Goal: Check status: Verify the current state of an ongoing process or item

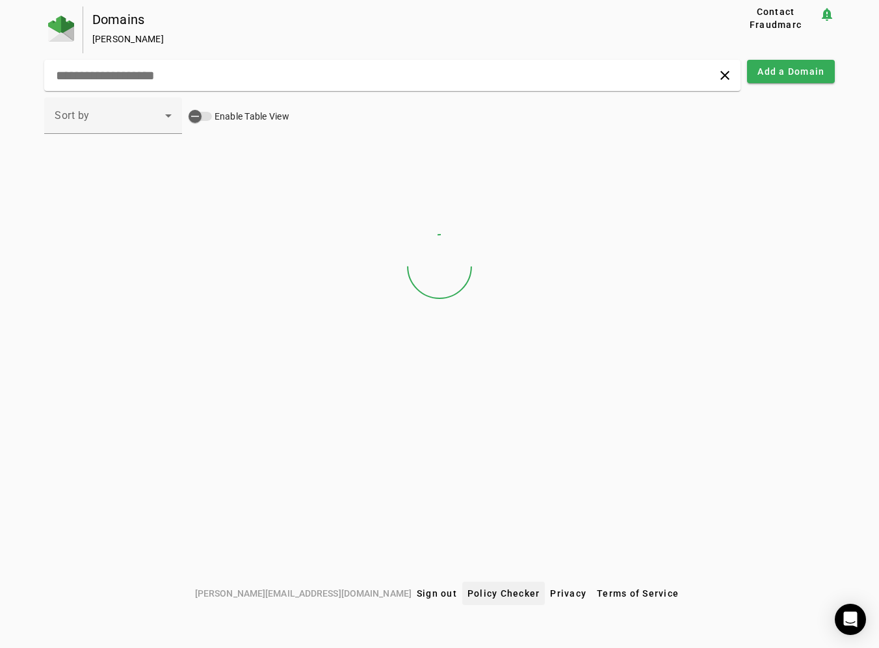
click at [467, 589] on span "Policy Checker" at bounding box center [503, 593] width 73 height 10
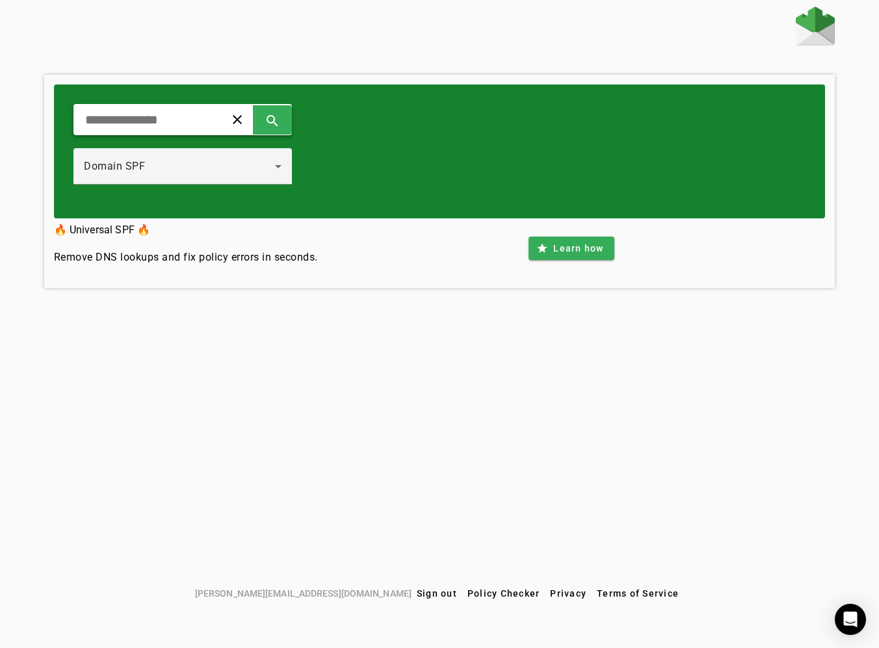
click at [150, 120] on input "text" at bounding box center [144, 120] width 120 height 16
paste input "**********"
type input "**********"
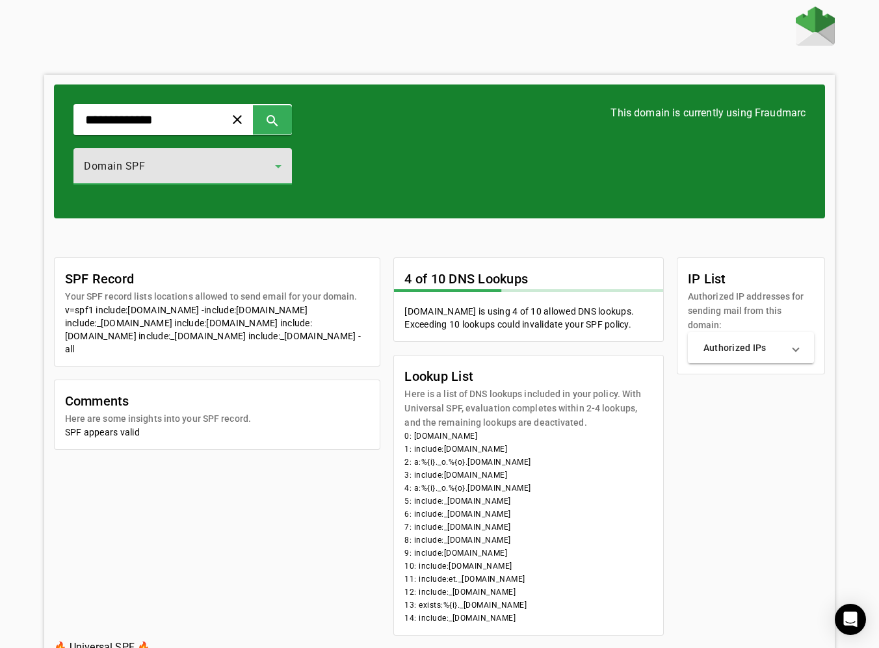
click at [144, 159] on div "Domain SPF" at bounding box center [179, 167] width 191 height 16
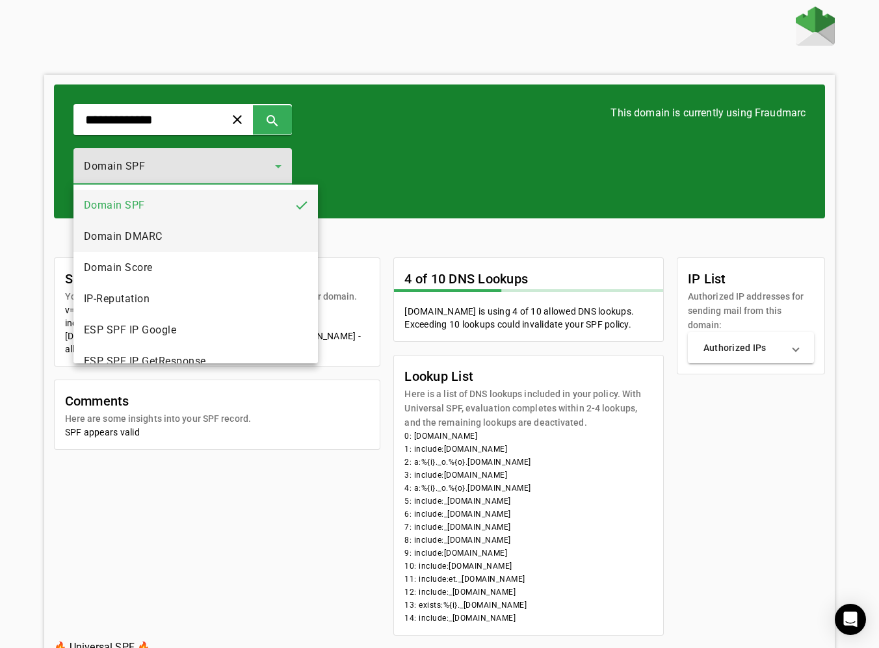
click at [150, 228] on mat-option "Domain DMARC" at bounding box center [195, 236] width 245 height 31
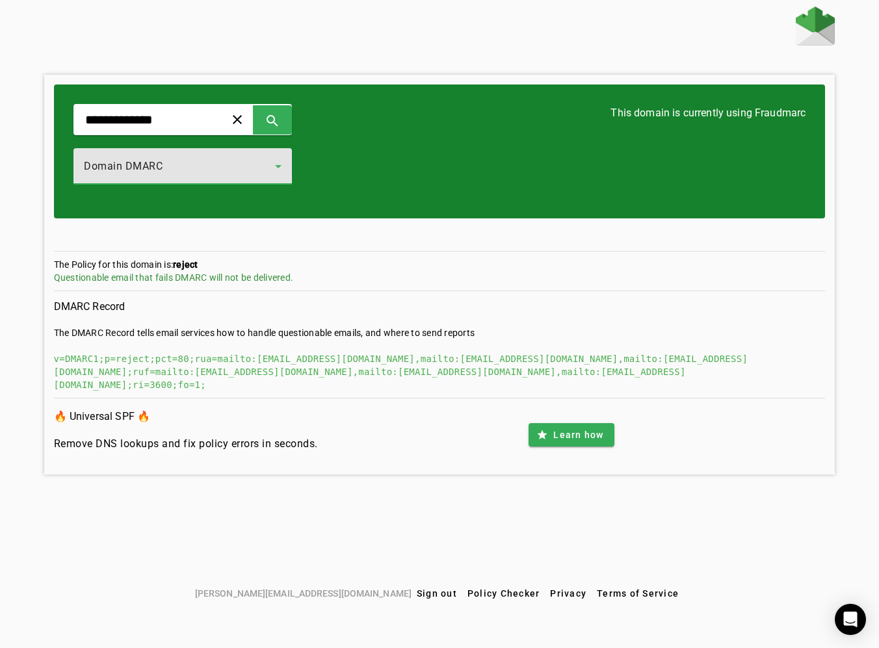
click at [119, 163] on span "Domain DMARC" at bounding box center [123, 166] width 79 height 12
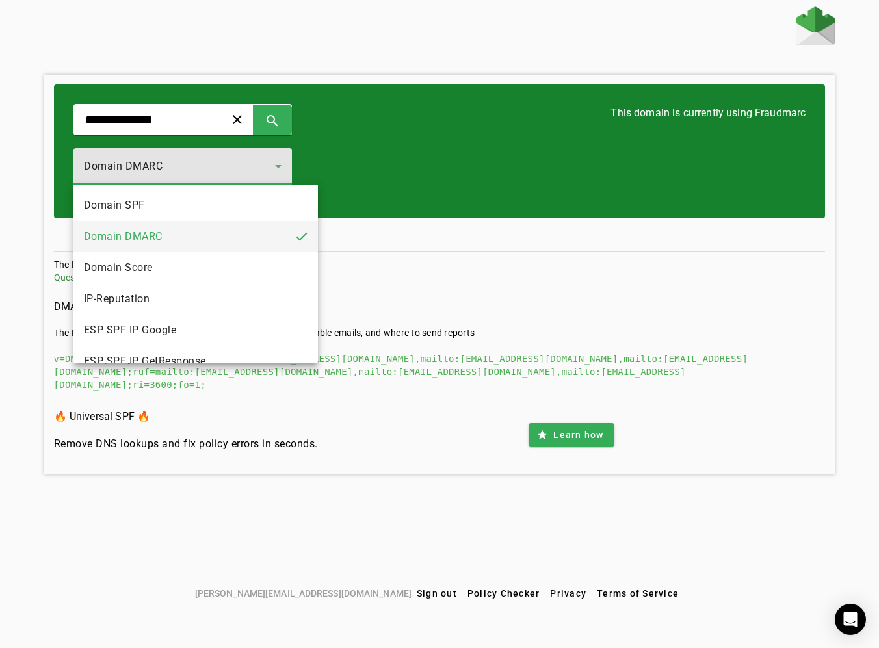
click at [116, 92] on div at bounding box center [439, 324] width 879 height 648
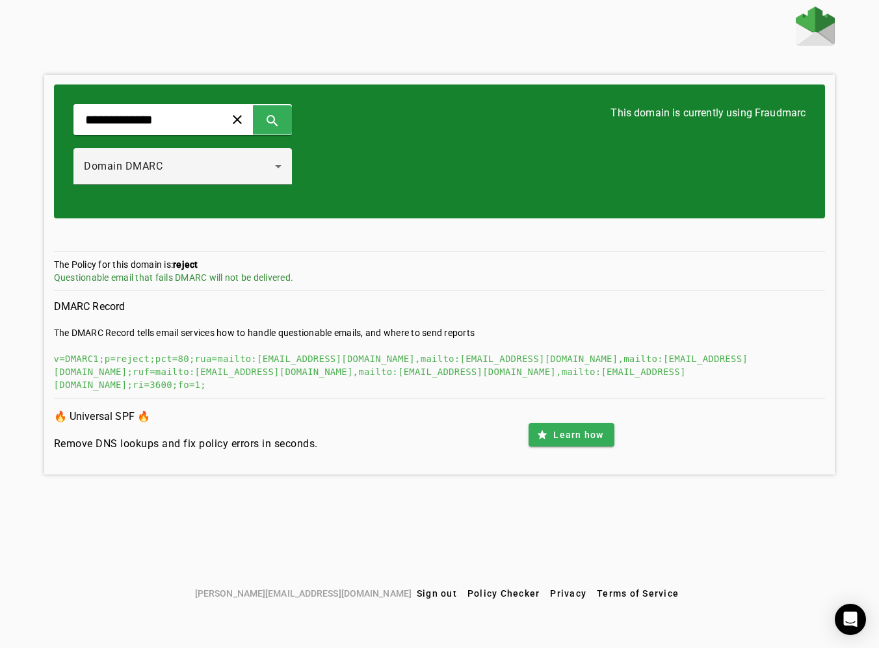
click at [819, 34] on img at bounding box center [815, 26] width 39 height 39
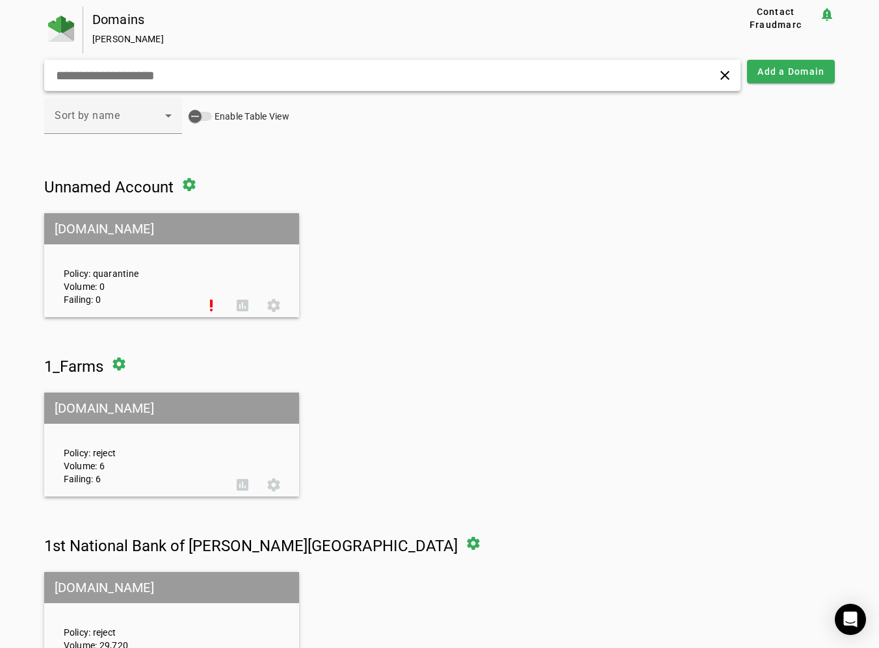
click at [211, 73] on input "text" at bounding box center [246, 76] width 383 height 16
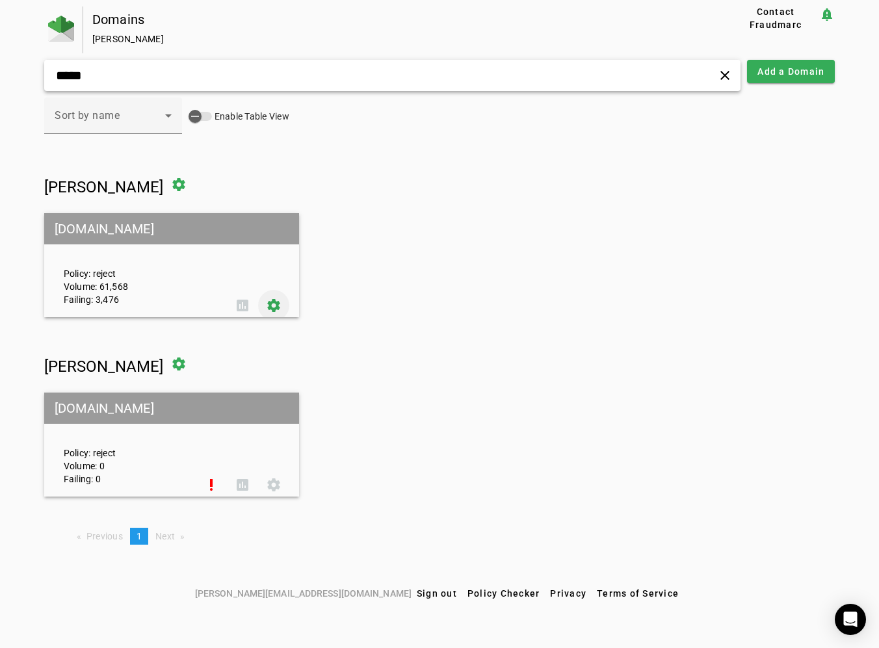
type input "*****"
click at [270, 305] on span at bounding box center [273, 305] width 31 height 31
click at [175, 183] on span at bounding box center [178, 184] width 31 height 31
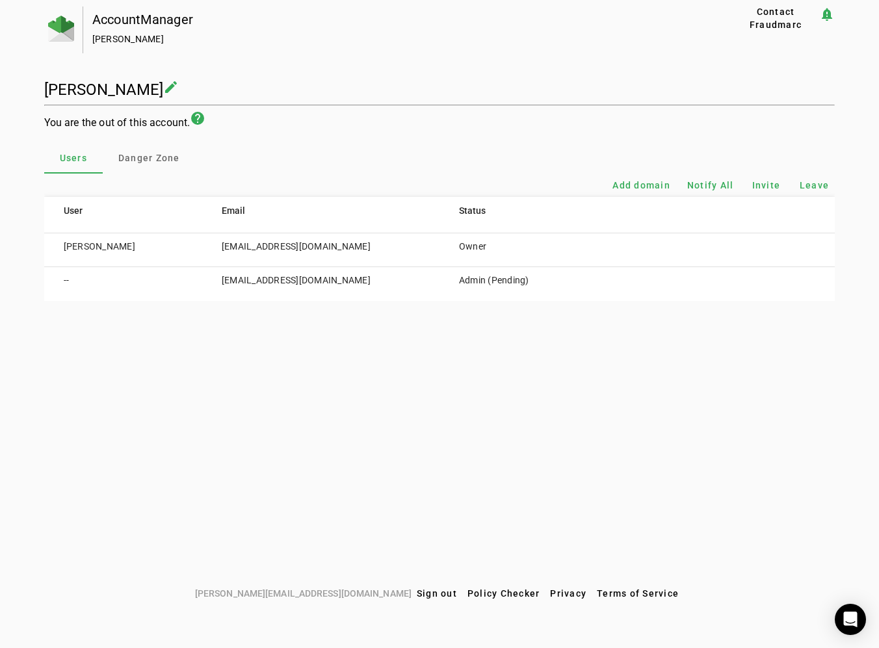
click at [254, 375] on div "AccountManager Nicholas Musial Contact Fraudmarc notification_important Nichola…" at bounding box center [439, 294] width 879 height 575
click at [683, 69] on div "AccountManager Nicholas Musial Contact Fraudmarc notification_important Nichola…" at bounding box center [439, 154] width 791 height 294
click at [670, 69] on div "AccountManager Nicholas Musial Contact Fraudmarc notification_important Nichola…" at bounding box center [439, 154] width 791 height 294
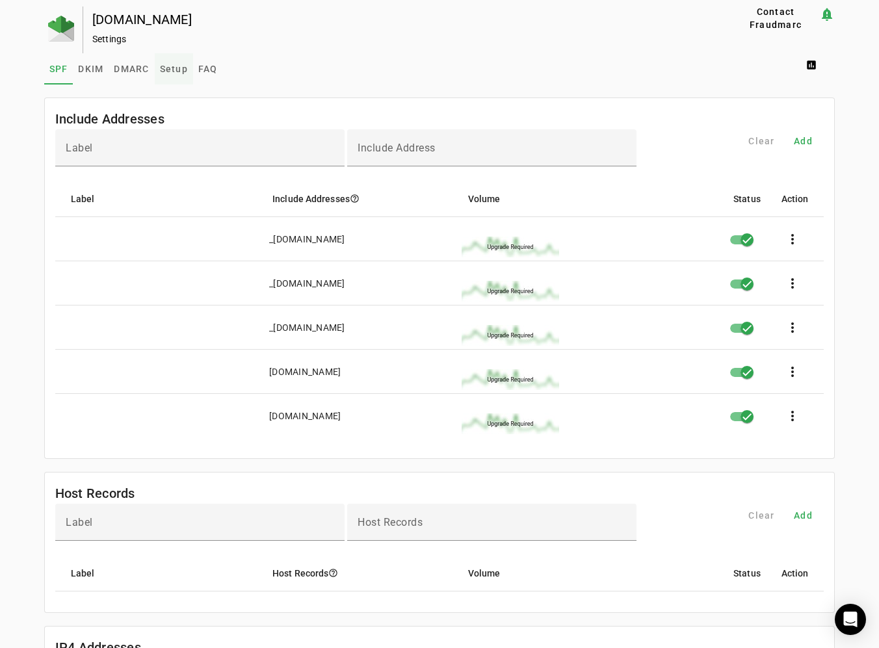
click at [172, 67] on span "Setup" at bounding box center [174, 68] width 28 height 9
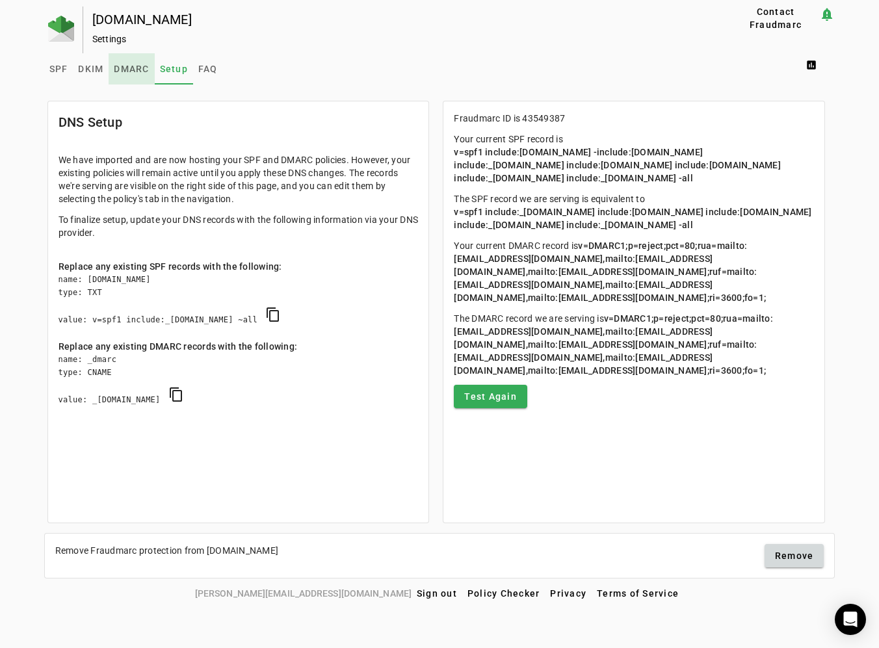
click at [132, 66] on span "DMARC" at bounding box center [131, 68] width 35 height 9
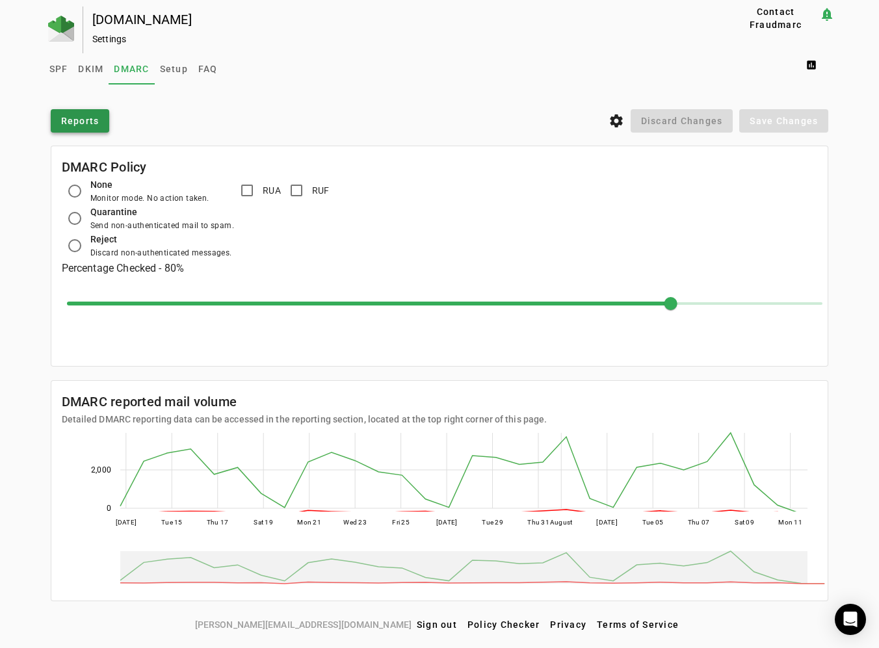
click at [96, 116] on span "Reports" at bounding box center [80, 120] width 38 height 13
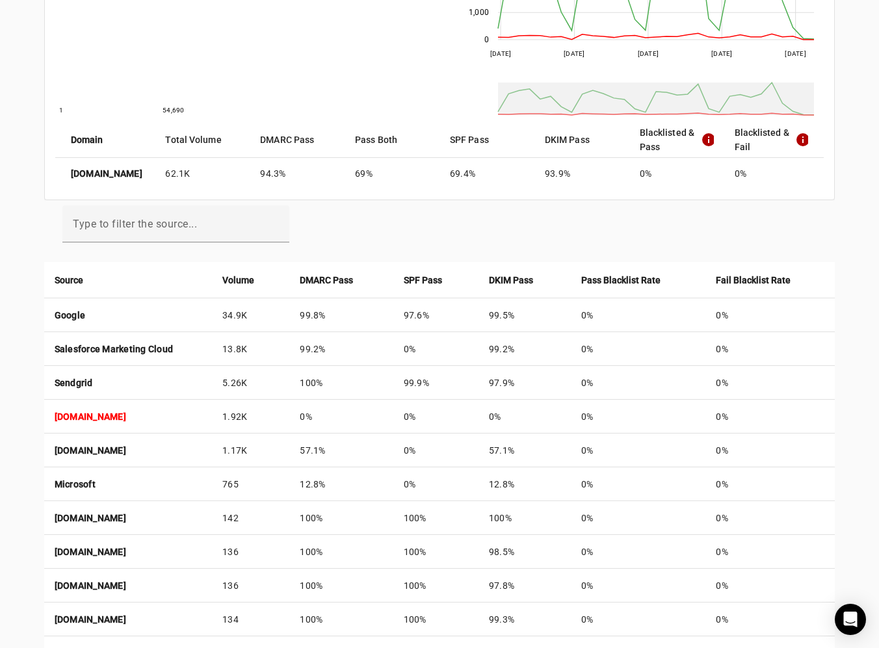
scroll to position [276, 0]
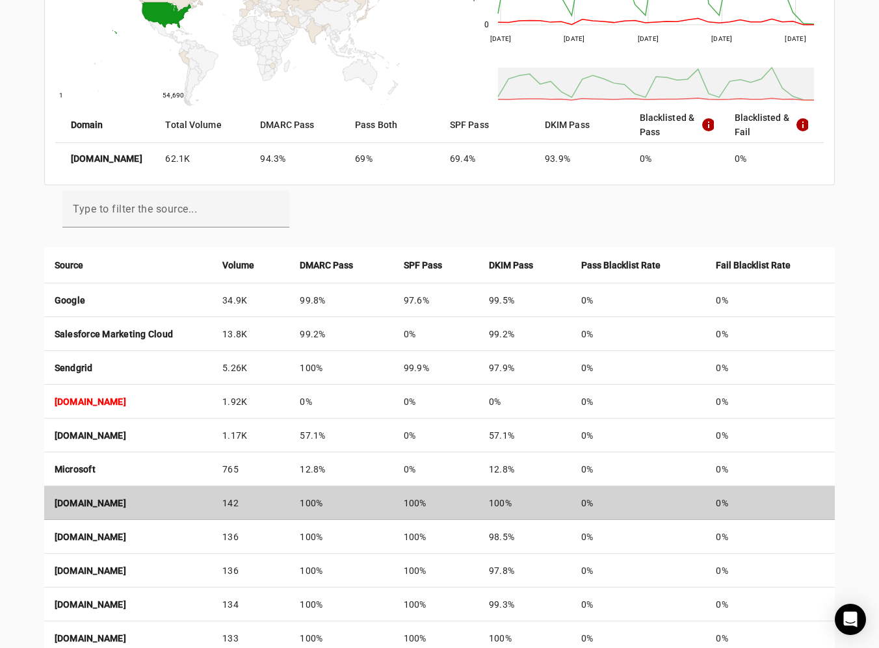
click at [204, 508] on td "smtp-0f750f5da7cef3132.core1.sfdc-lywfpd.mta.salesforce.com" at bounding box center [128, 503] width 168 height 34
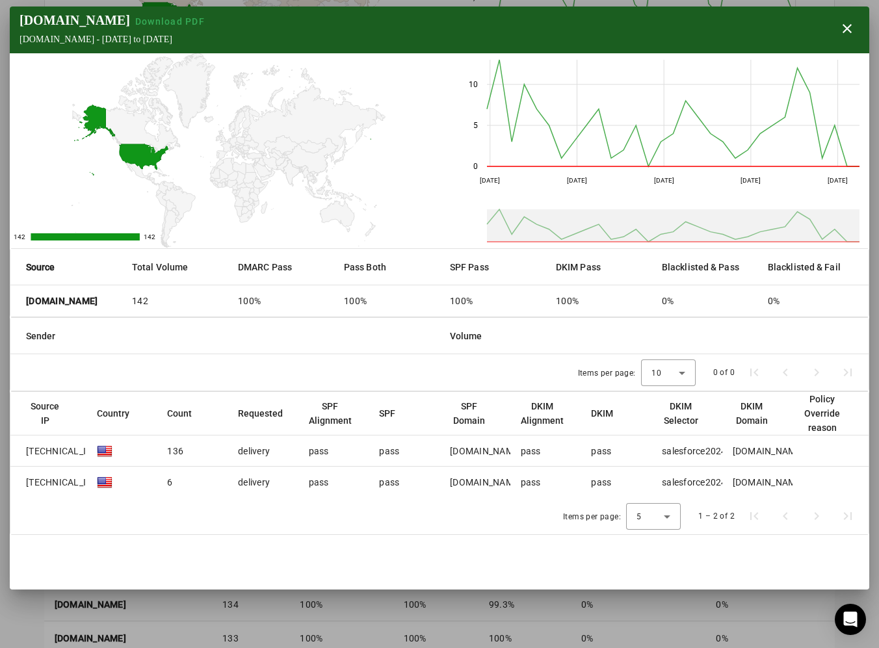
click at [30, 612] on div at bounding box center [439, 324] width 879 height 648
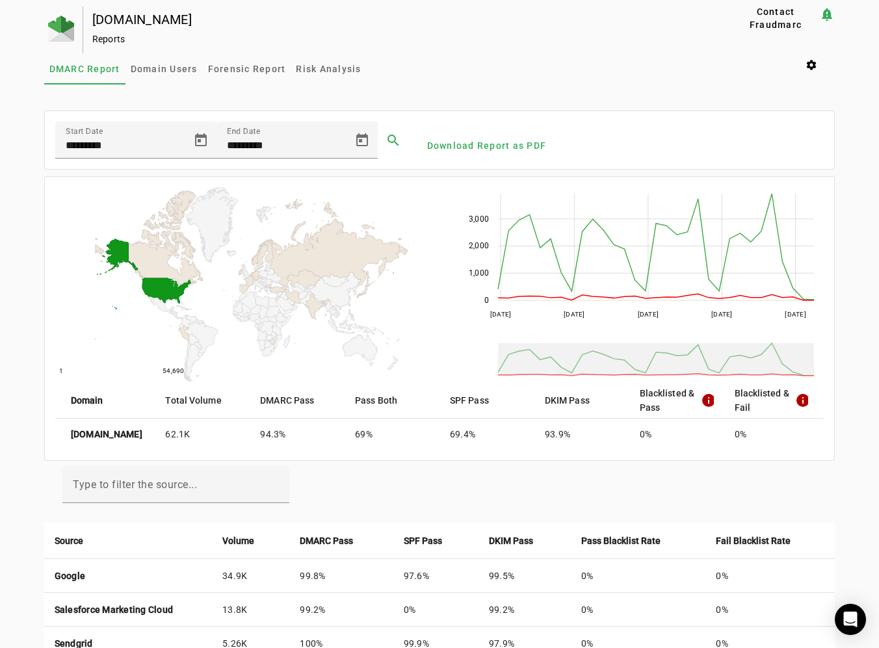
scroll to position [0, 0]
